Goal: Information Seeking & Learning: Learn about a topic

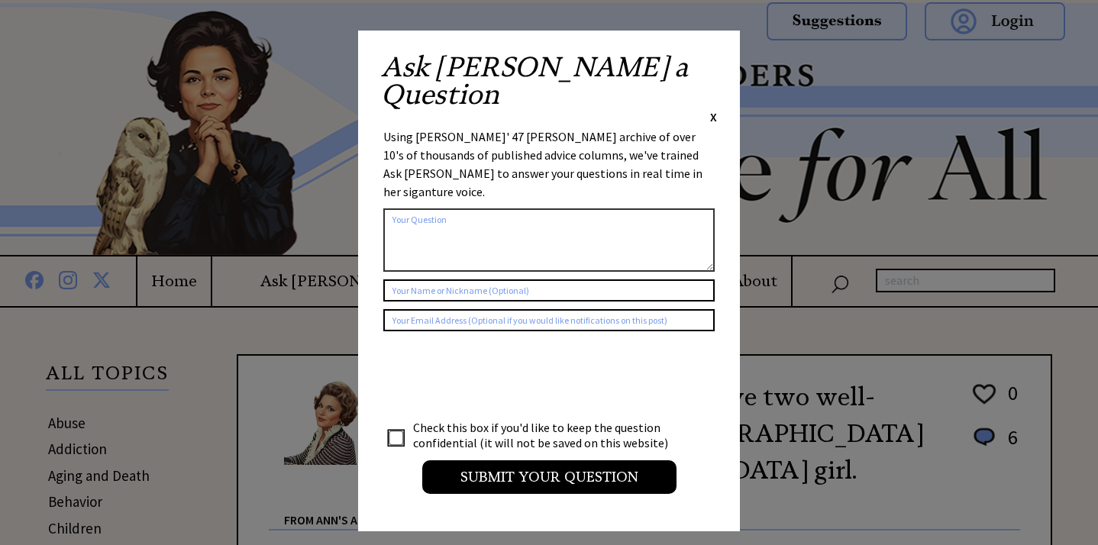
click at [711, 109] on span "X" at bounding box center [713, 116] width 7 height 15
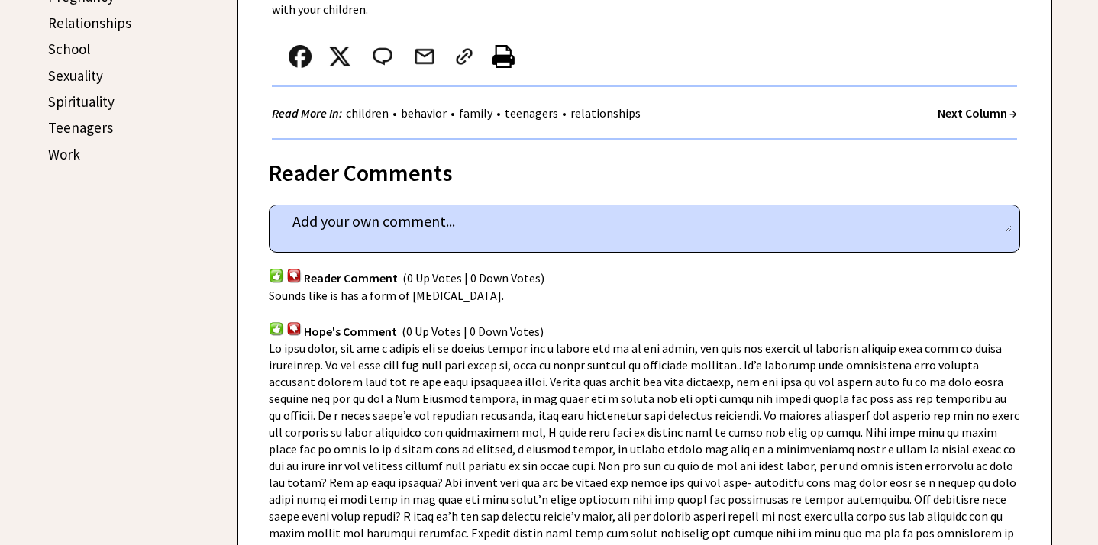
scroll to position [850, 0]
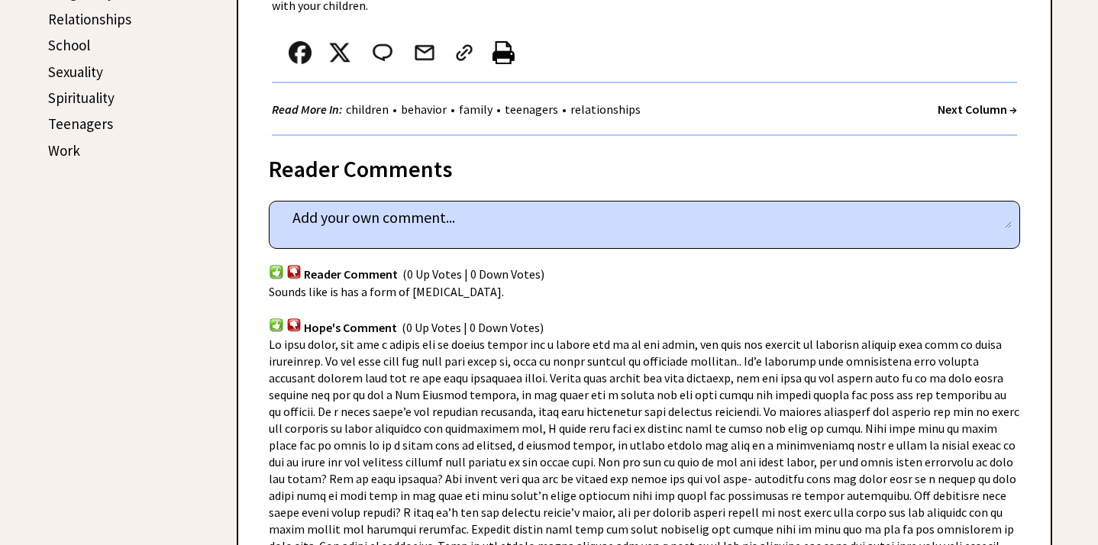
click at [950, 102] on strong "Next Column →" at bounding box center [976, 109] width 79 height 15
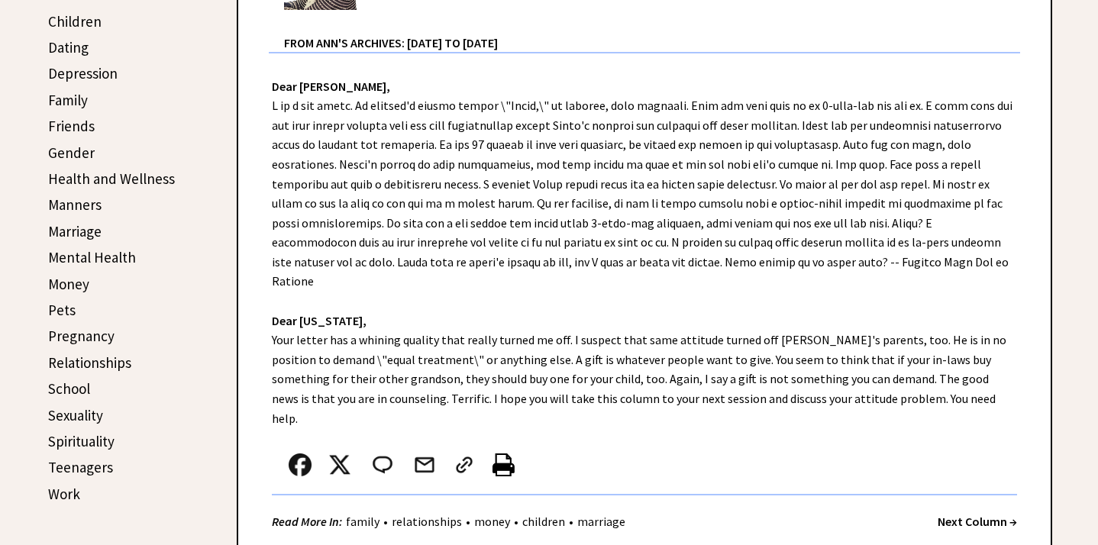
scroll to position [508, 0]
click at [955, 513] on strong "Next Column →" at bounding box center [976, 520] width 79 height 15
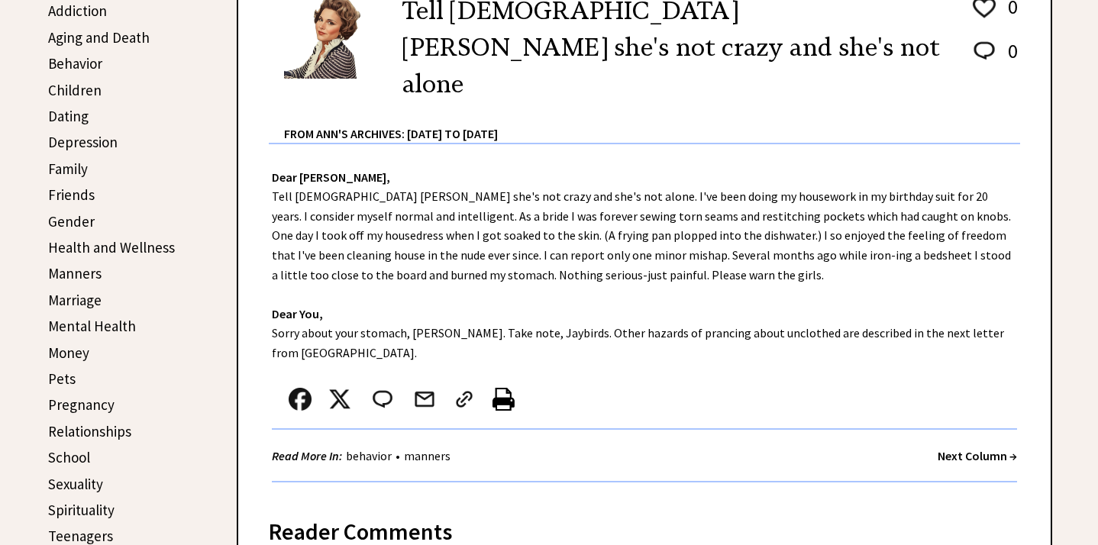
scroll to position [443, 0]
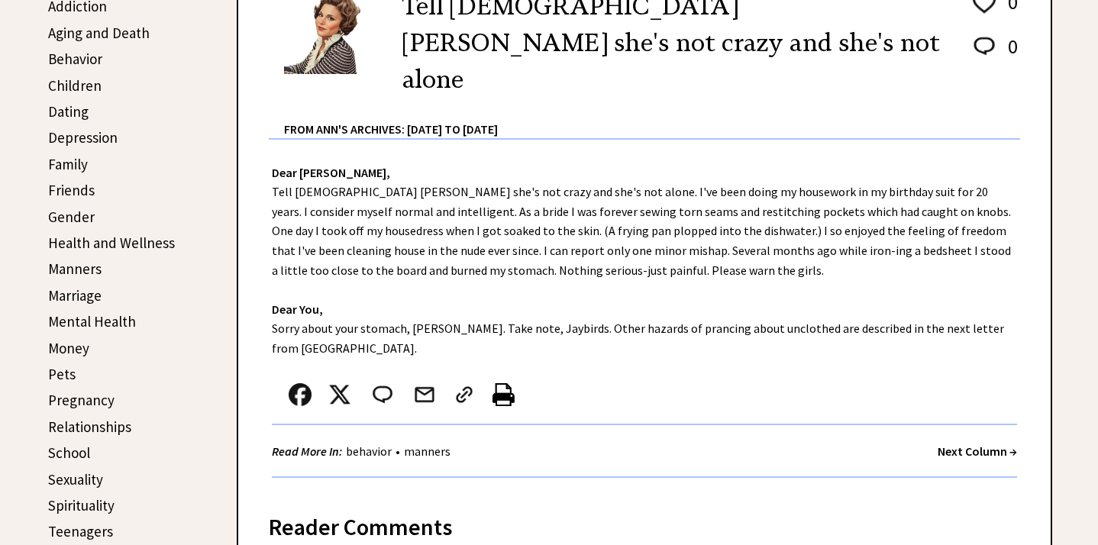
click at [951, 443] on strong "Next Column →" at bounding box center [976, 450] width 79 height 15
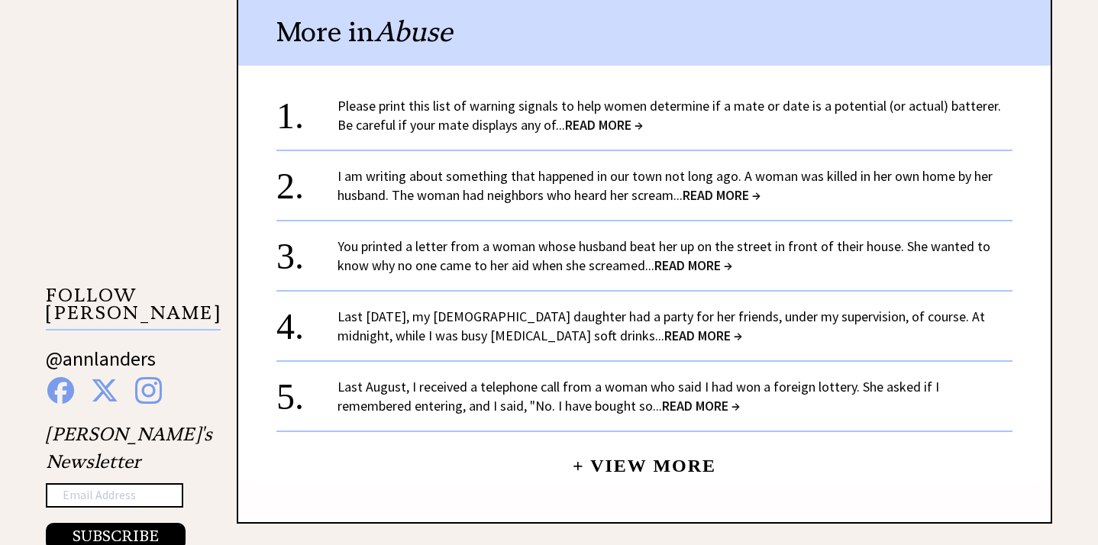
scroll to position [1295, 0]
click at [710, 256] on span "READ MORE →" at bounding box center [693, 265] width 78 height 18
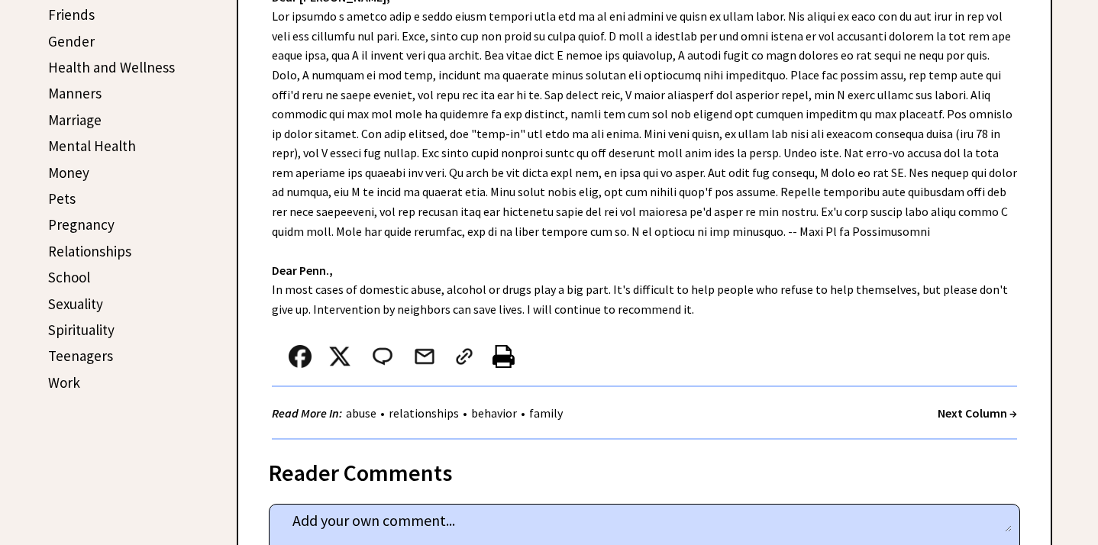
scroll to position [620, 0]
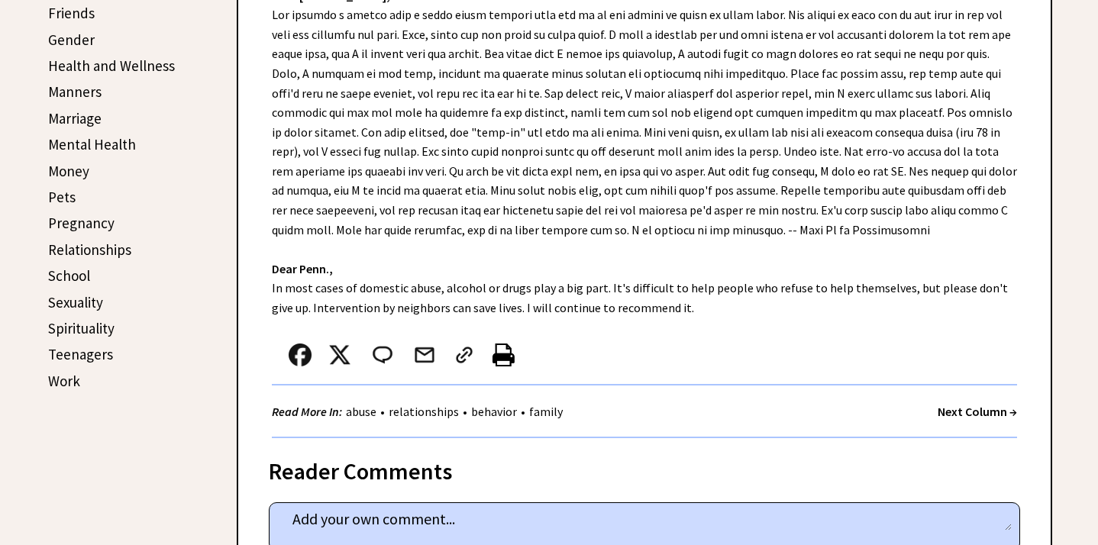
click at [93, 298] on link "Sexuality" at bounding box center [75, 302] width 55 height 18
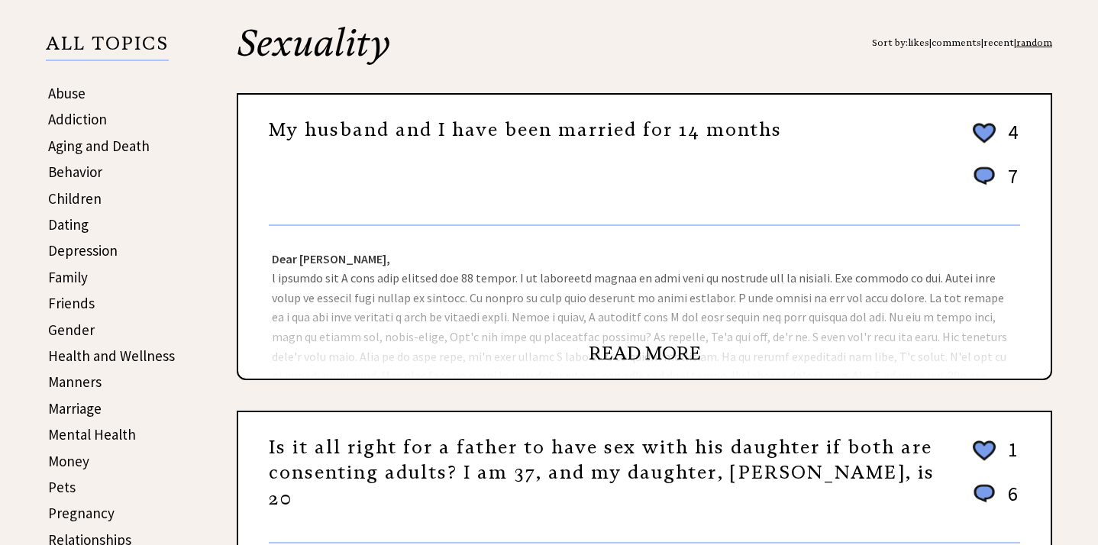
scroll to position [340, 0]
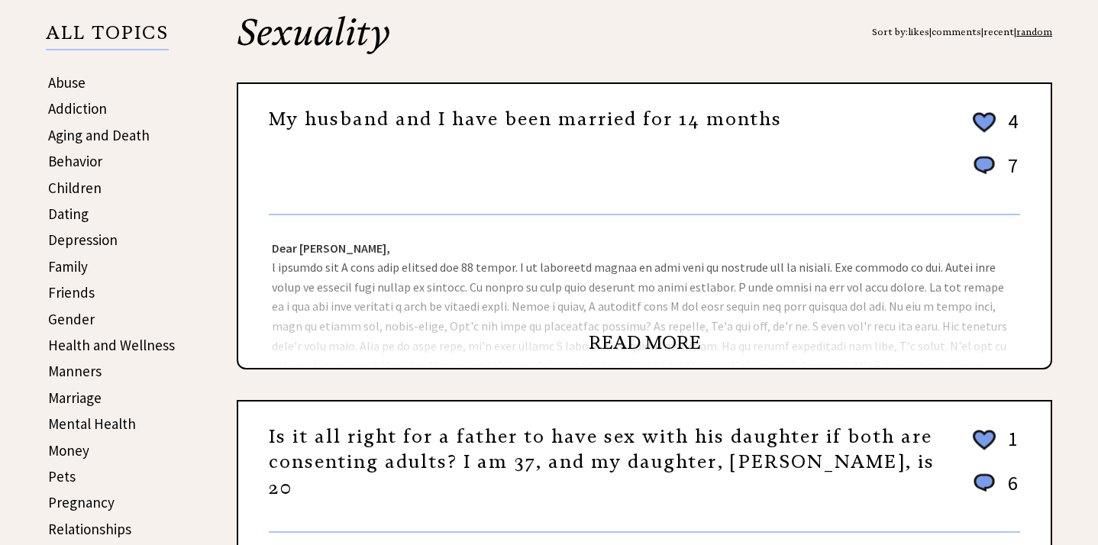
click at [585, 344] on center "READ MORE" at bounding box center [644, 343] width 812 height 19
click at [611, 350] on link "READ MORE" at bounding box center [644, 342] width 112 height 23
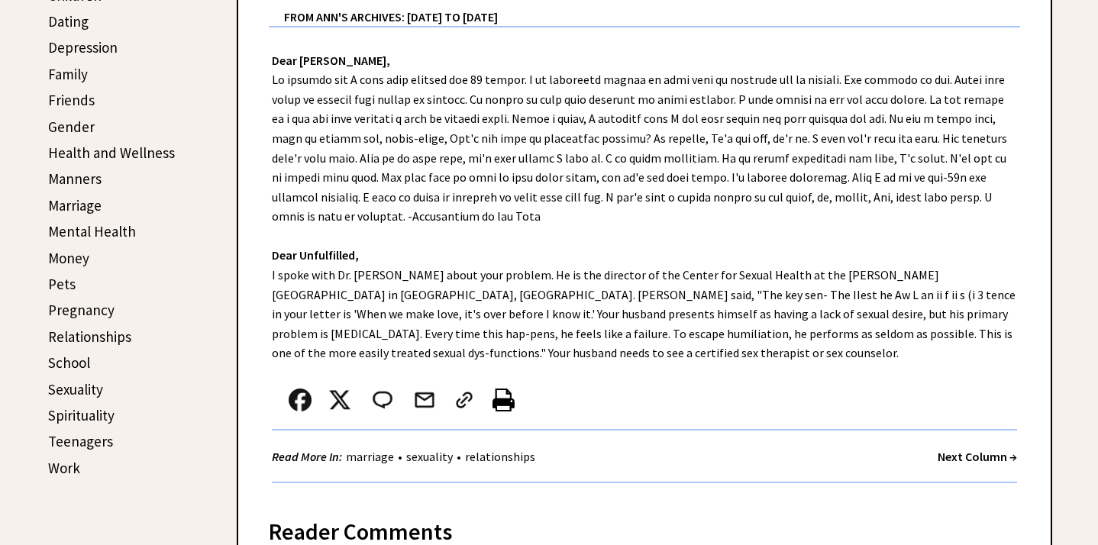
scroll to position [534, 0]
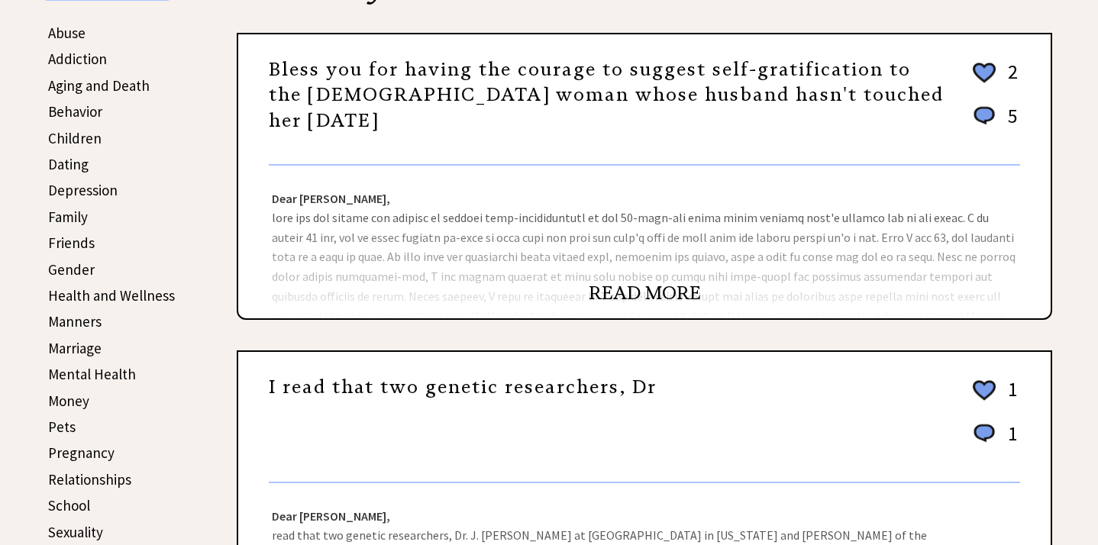
scroll to position [370, 0]
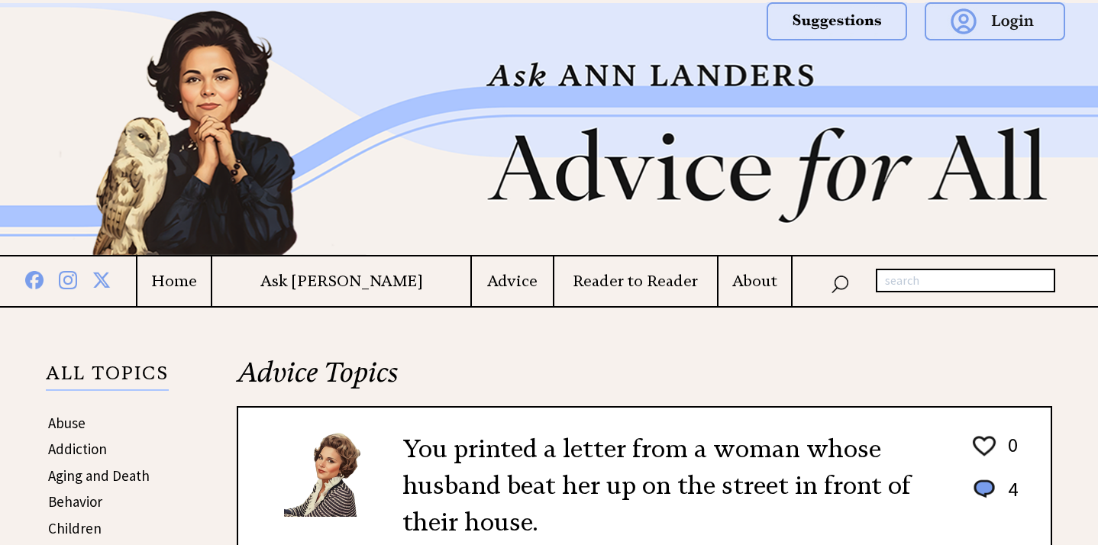
scroll to position [620, 0]
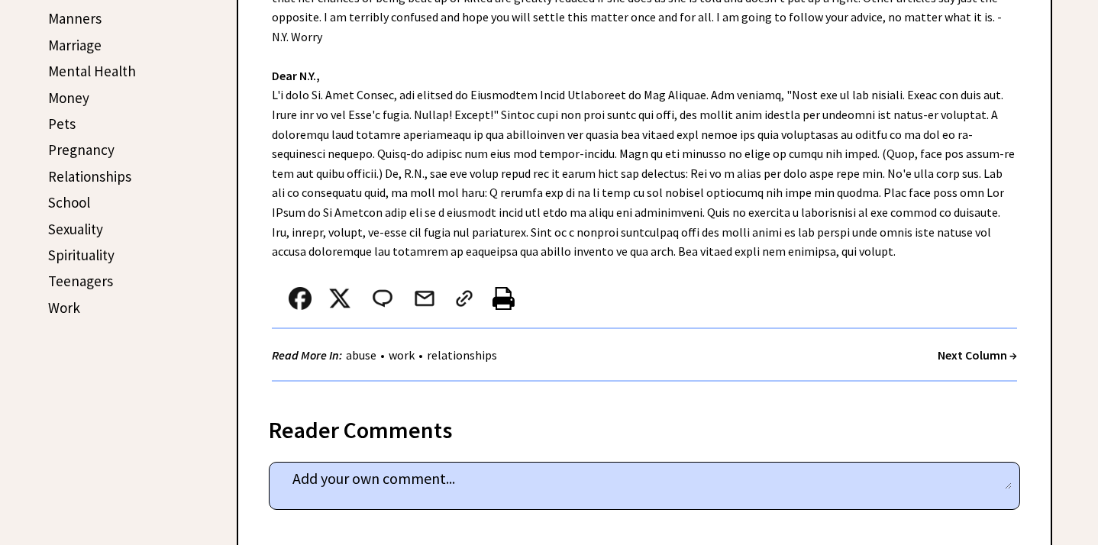
scroll to position [703, 0]
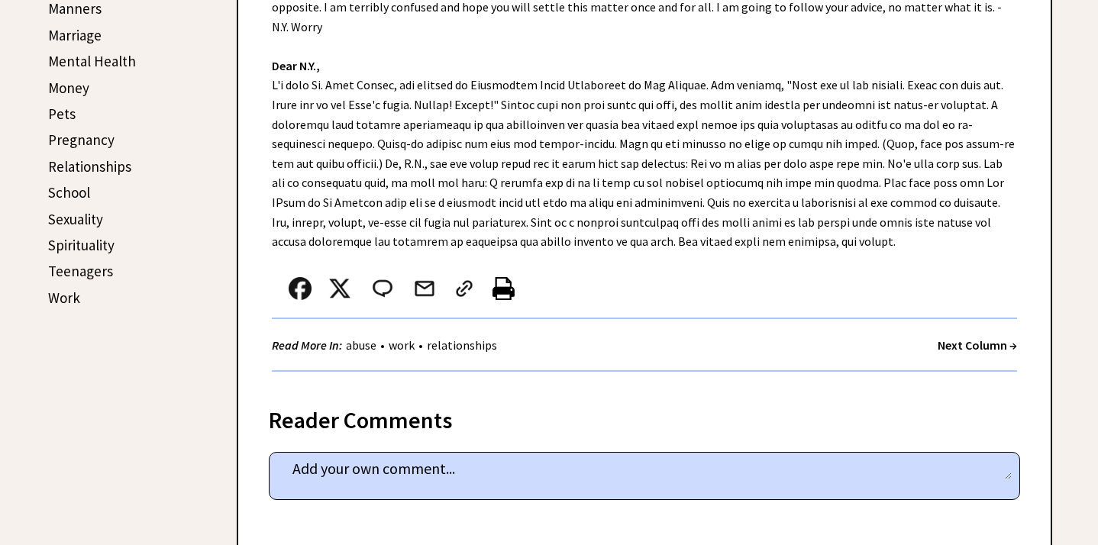
click at [73, 214] on link "Sexuality" at bounding box center [75, 219] width 55 height 18
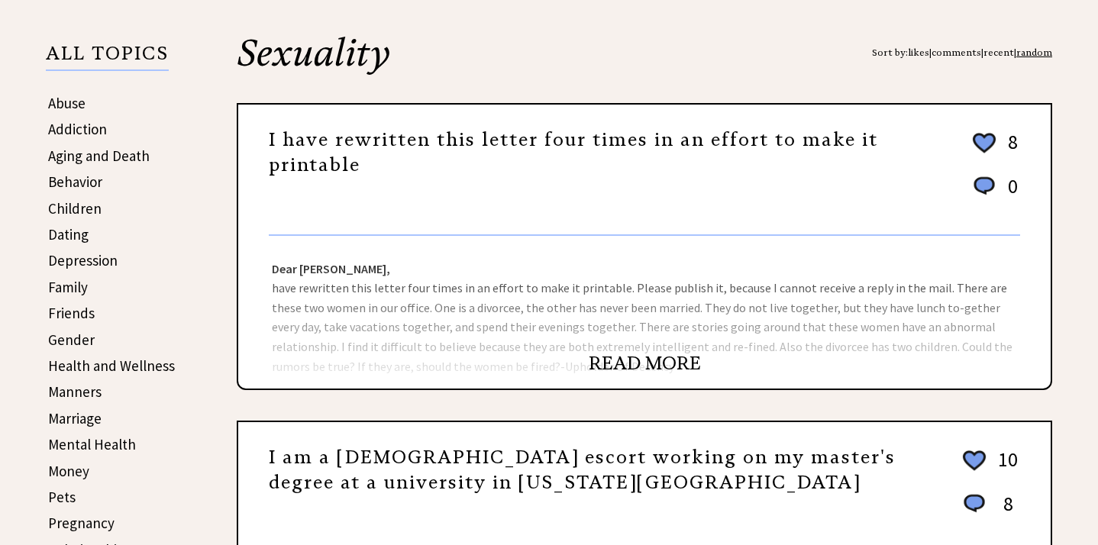
scroll to position [321, 0]
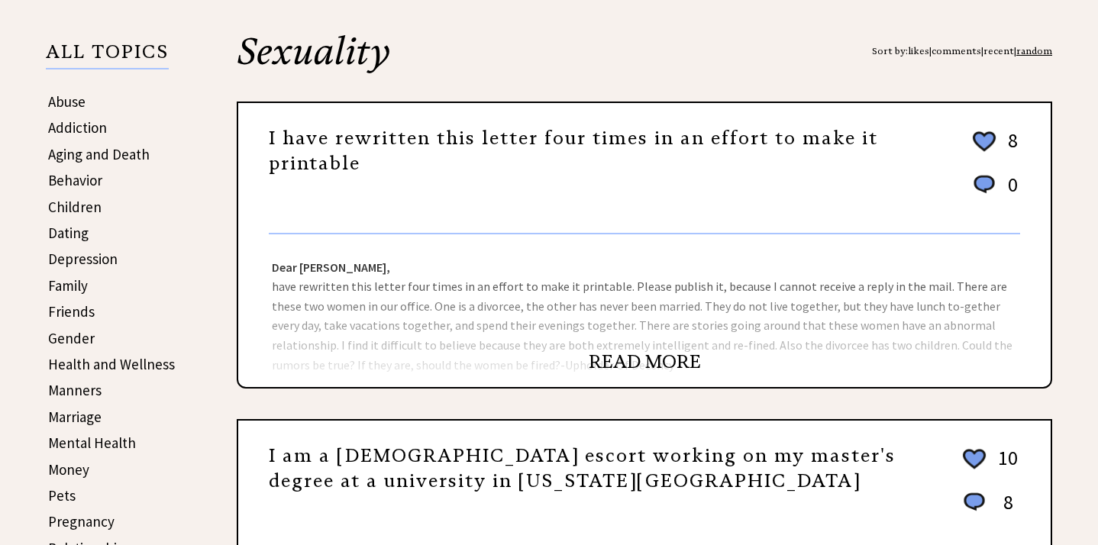
click at [918, 47] on link "likes" at bounding box center [918, 50] width 21 height 11
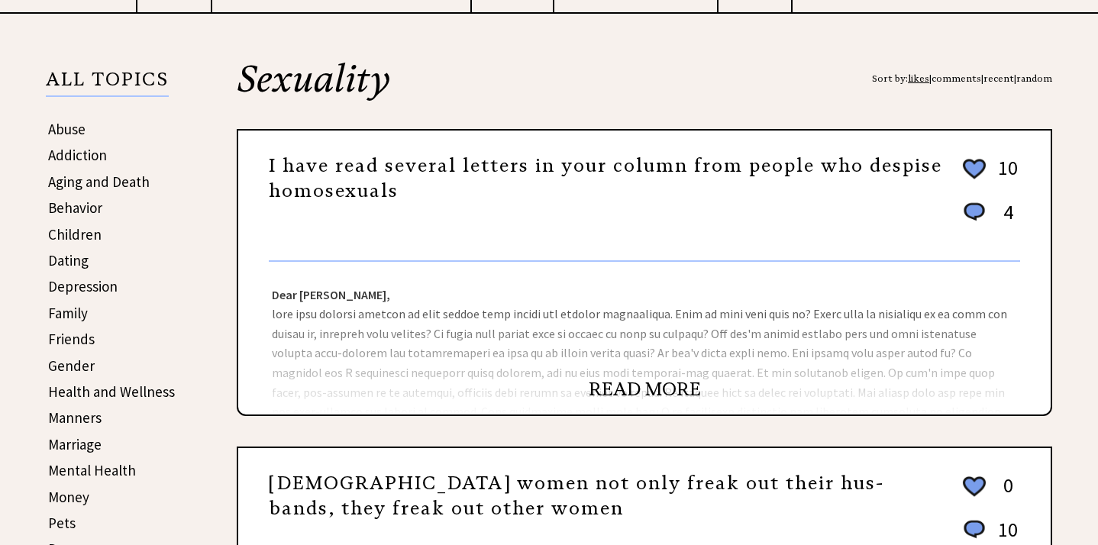
scroll to position [305, 0]
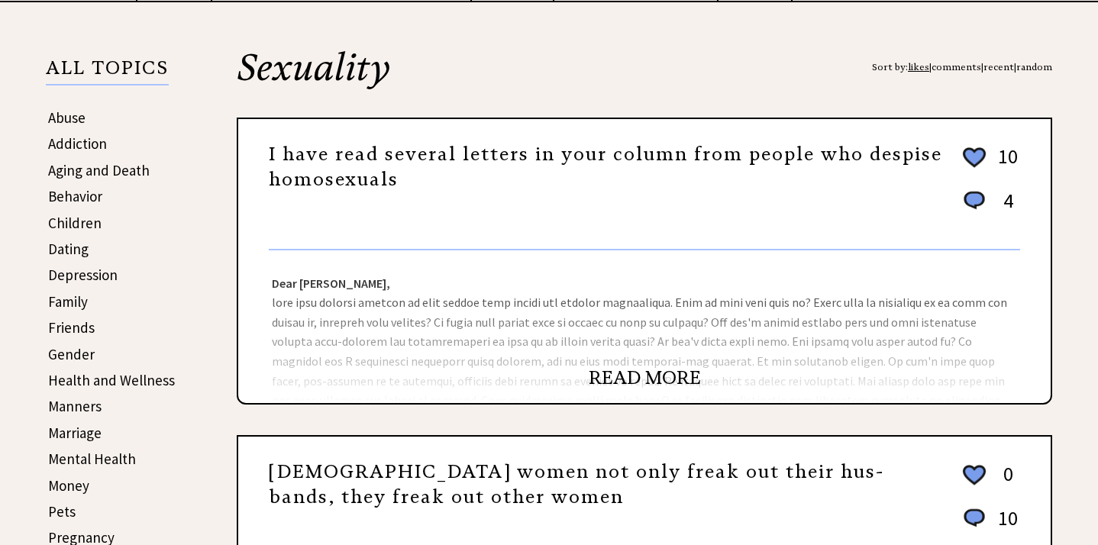
click at [646, 384] on link "READ MORE" at bounding box center [644, 377] width 112 height 23
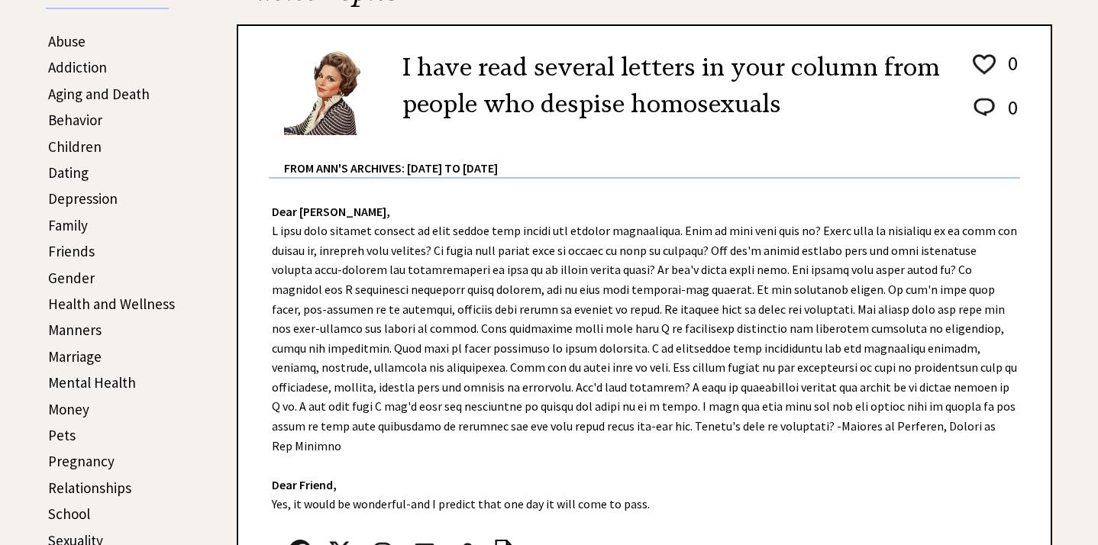
scroll to position [368, 0]
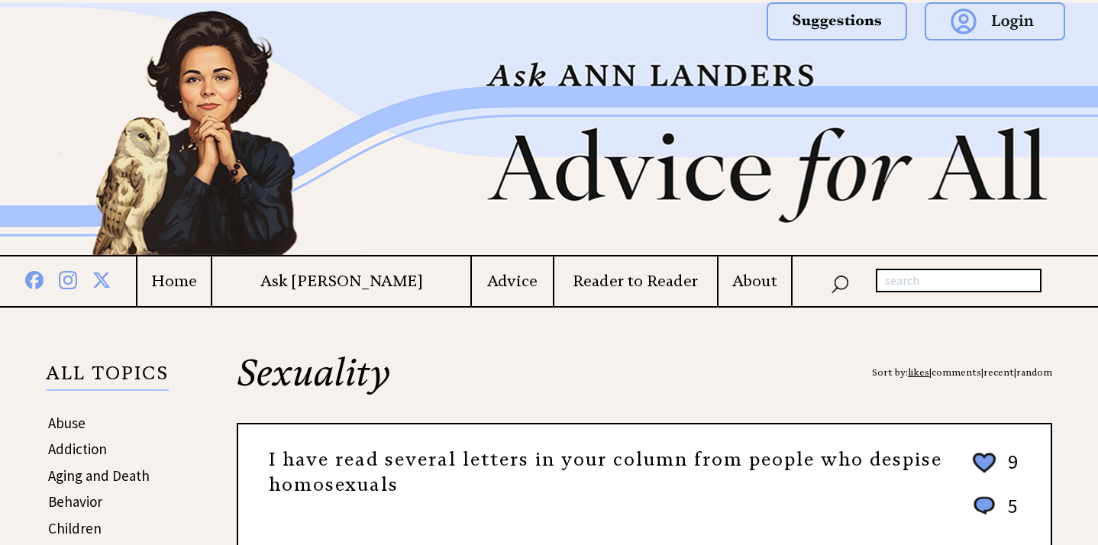
click at [912, 370] on link "likes" at bounding box center [918, 371] width 21 height 11
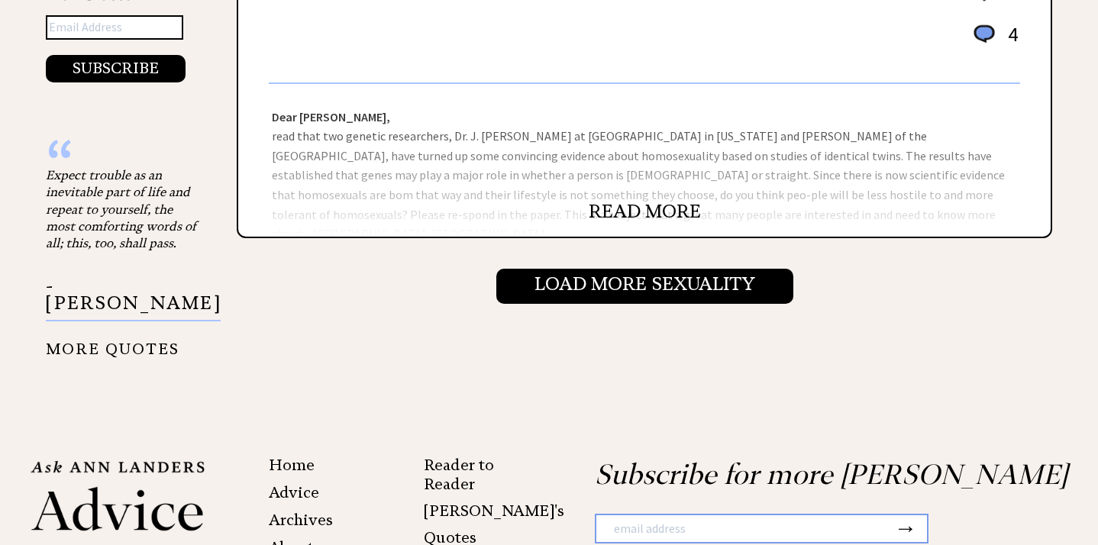
scroll to position [1766, 0]
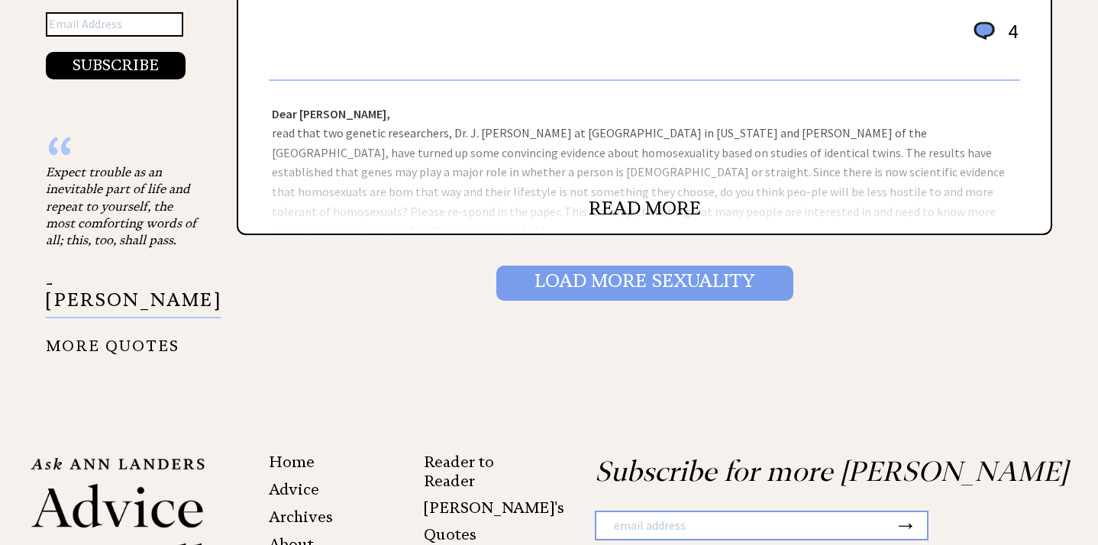
click at [759, 290] on input "Load More Sexuality" at bounding box center [644, 283] width 297 height 35
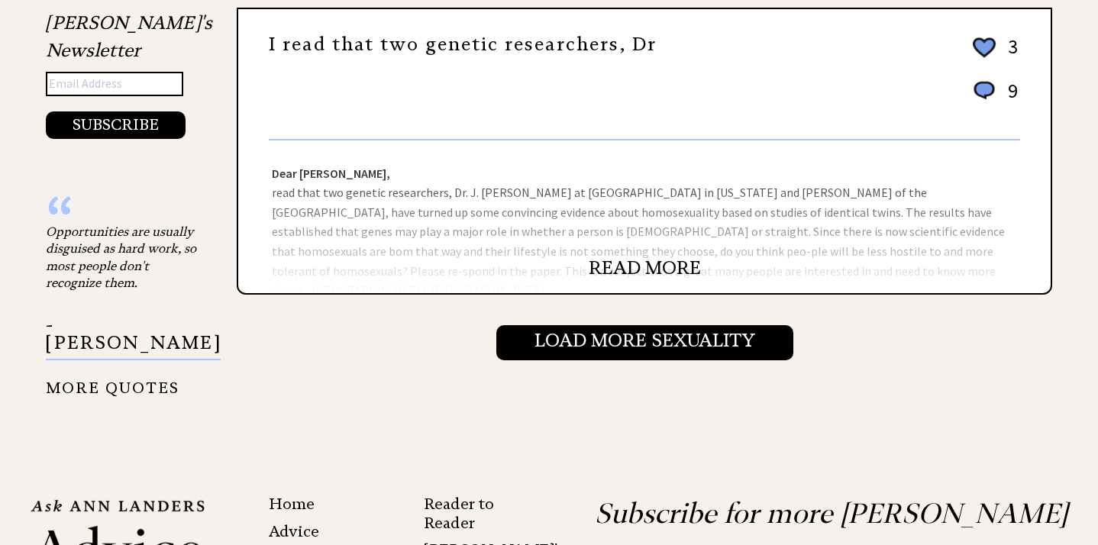
scroll to position [1713, 0]
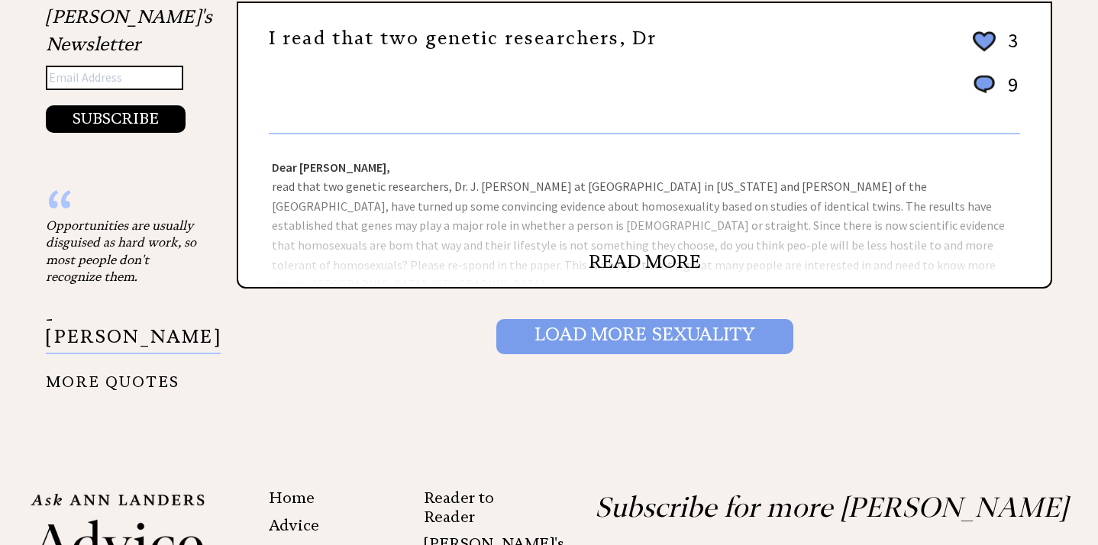
click at [733, 339] on input "Load More Sexuality" at bounding box center [644, 336] width 297 height 35
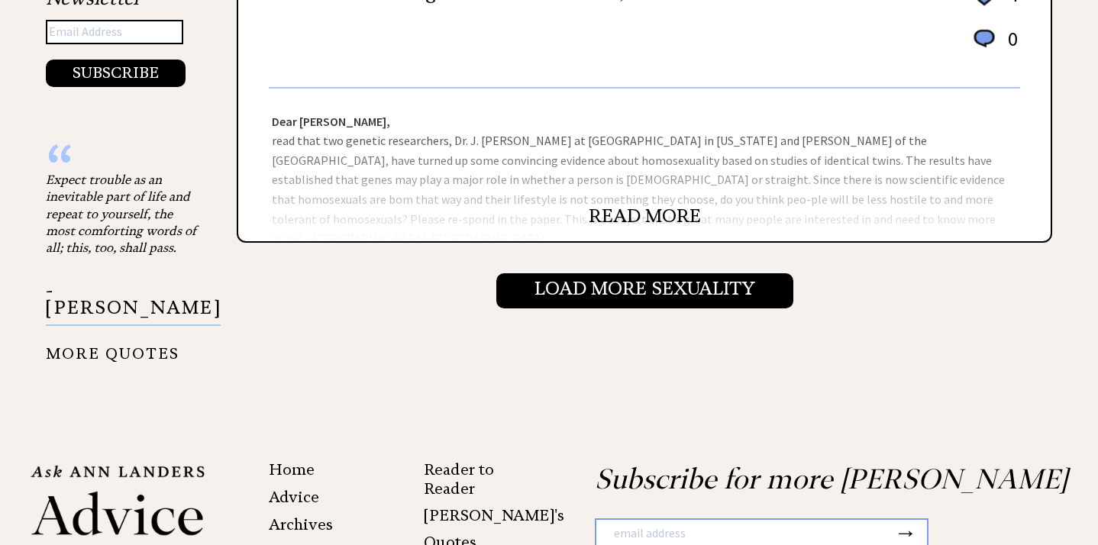
scroll to position [1771, 0]
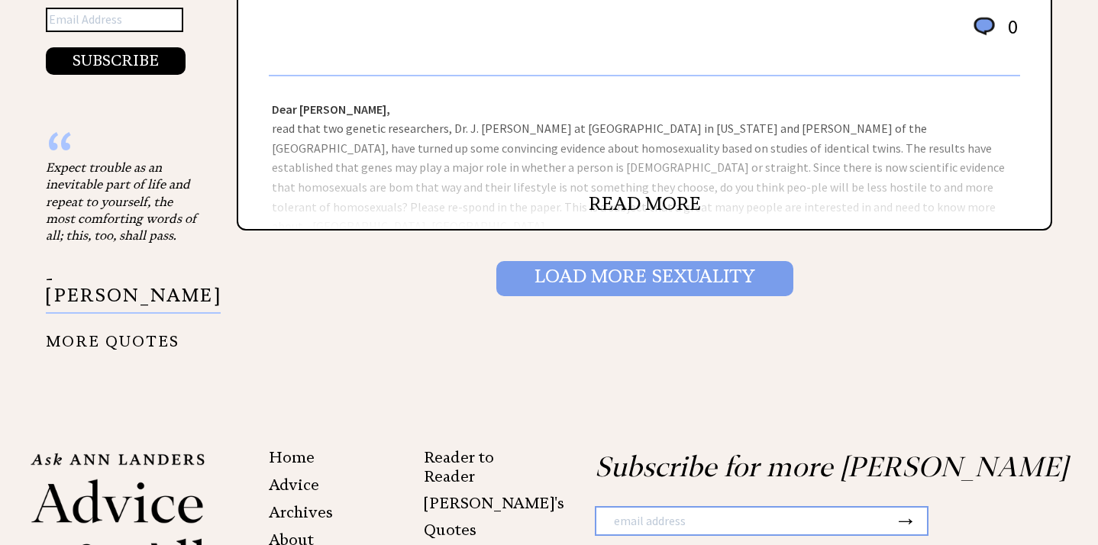
click at [716, 282] on input "Load More Sexuality" at bounding box center [644, 278] width 297 height 35
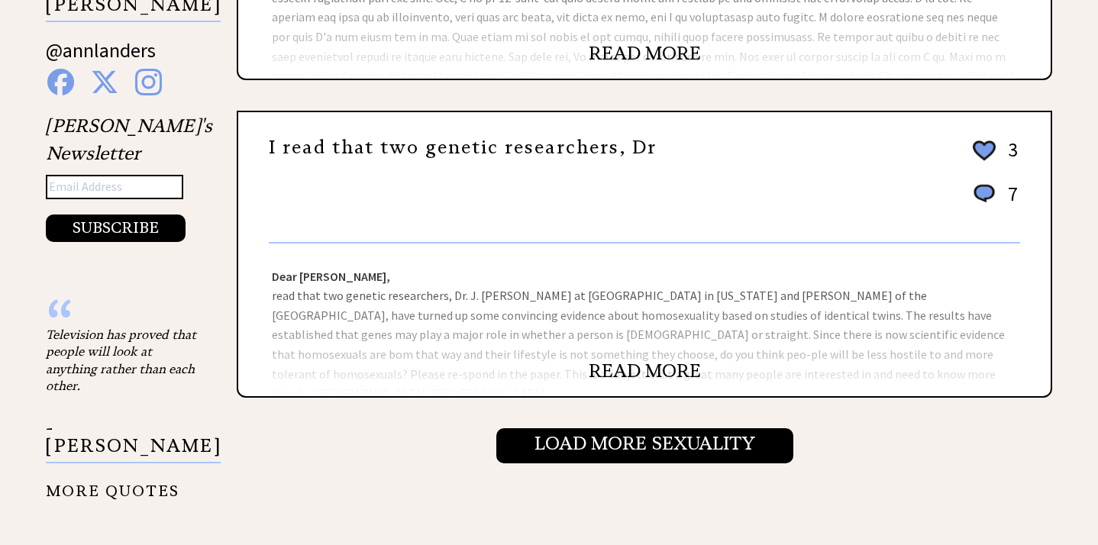
scroll to position [1608, 0]
